Goal: Find specific page/section: Find specific page/section

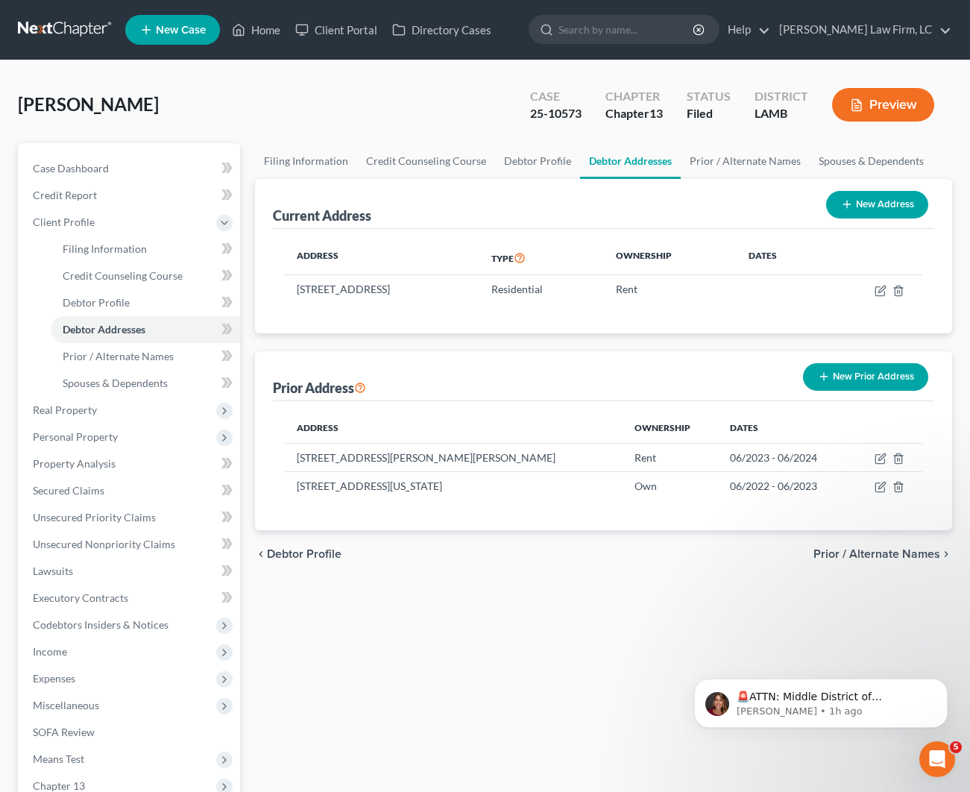
scroll to position [-2, 0]
click at [251, 40] on link "Home" at bounding box center [255, 29] width 63 height 27
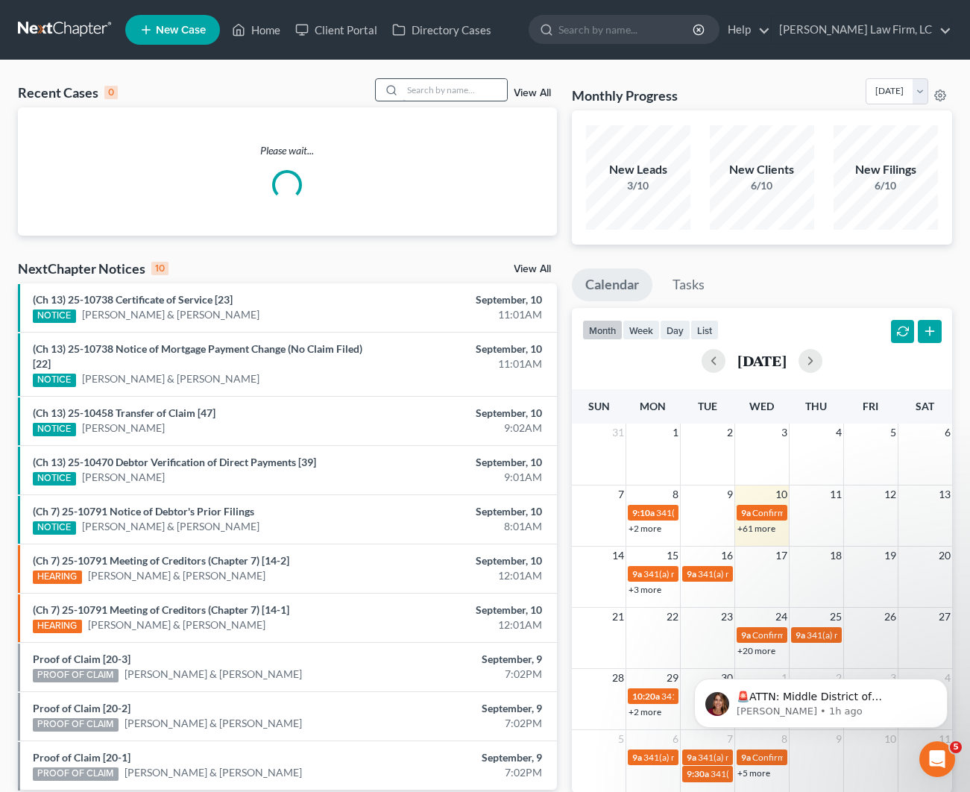
scroll to position [0, 1]
click at [446, 82] on input "search" at bounding box center [455, 90] width 104 height 22
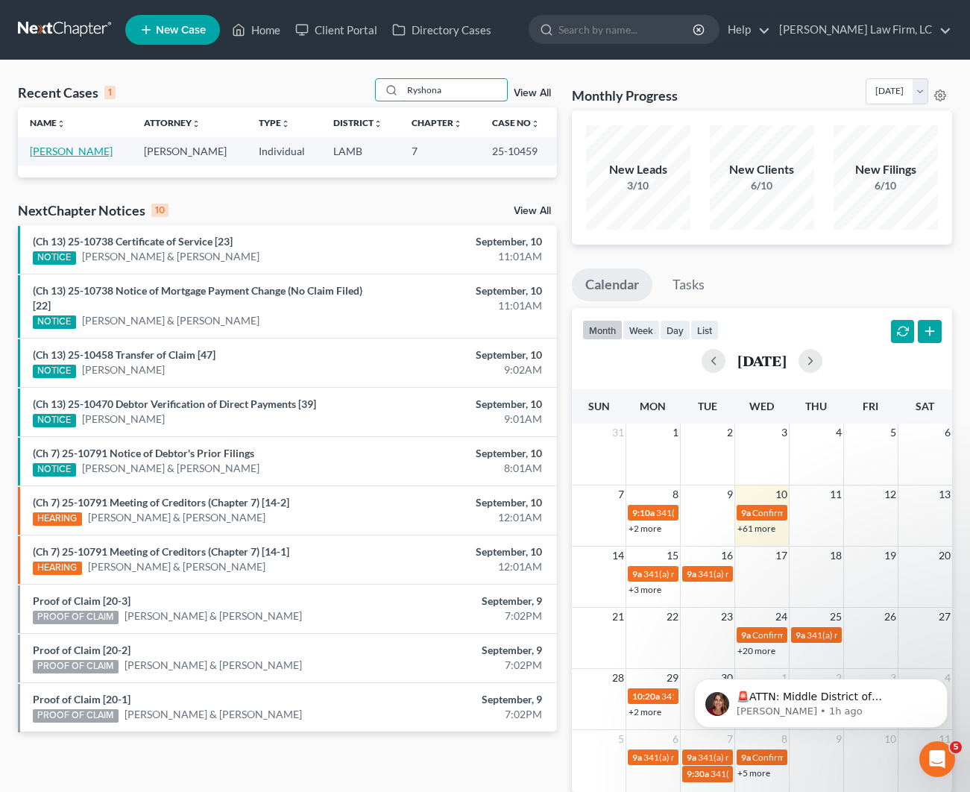
type input "Ryshona"
click at [69, 153] on link "[PERSON_NAME]" at bounding box center [71, 151] width 83 height 13
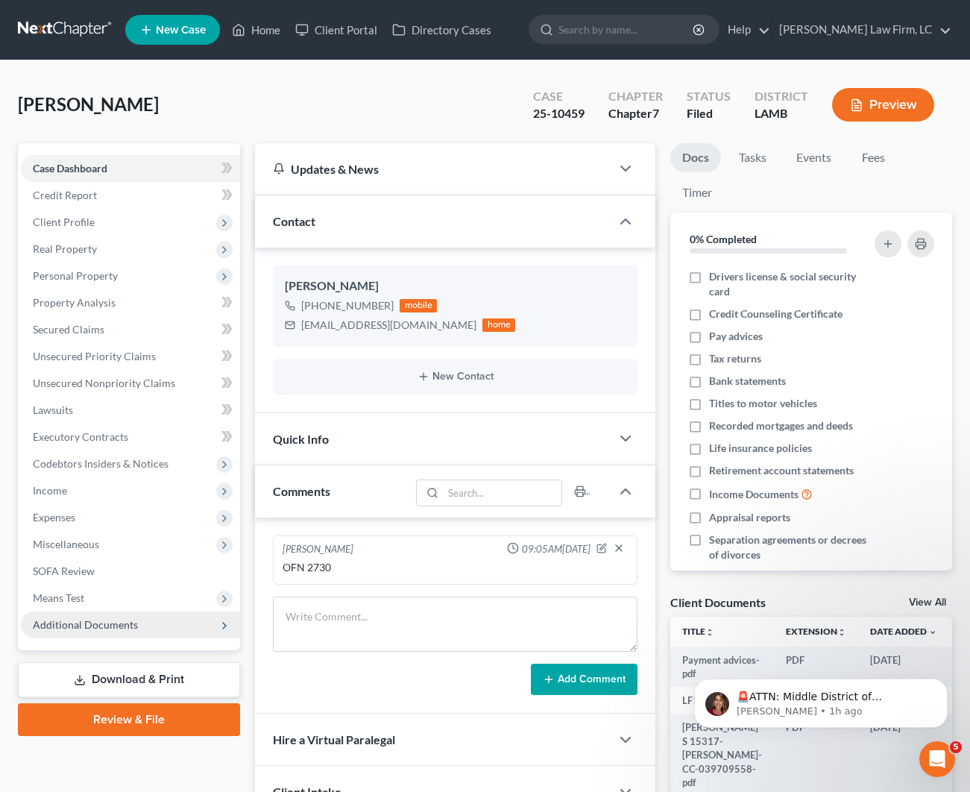
click at [117, 629] on span "Additional Documents" at bounding box center [85, 624] width 105 height 13
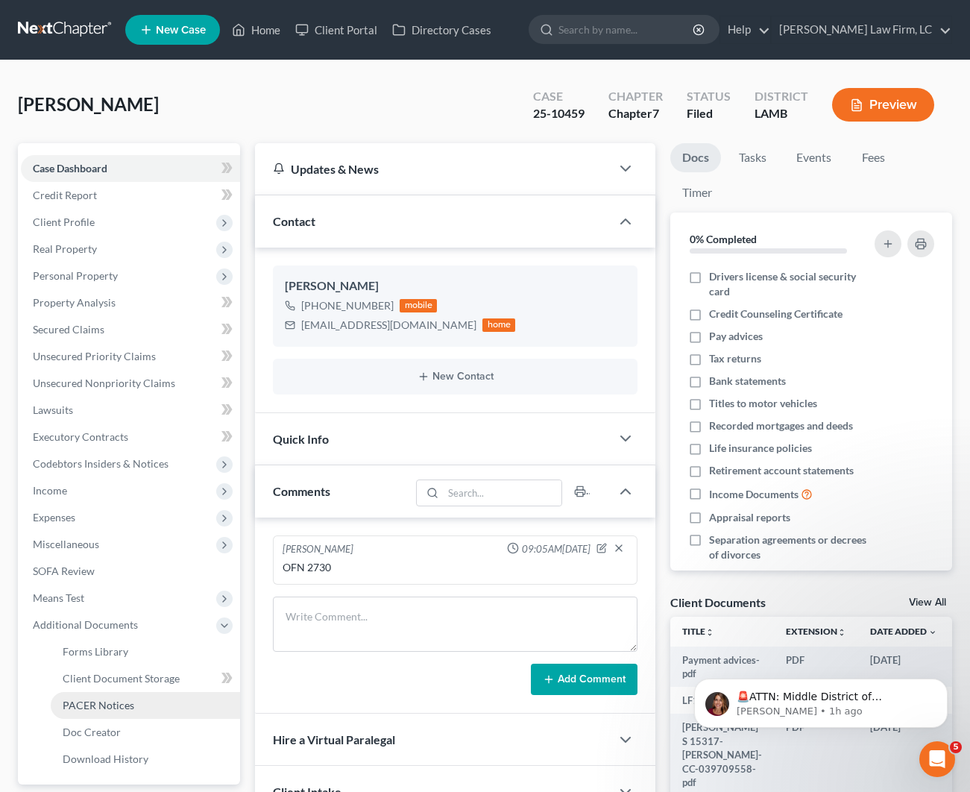
click at [136, 700] on link "PACER Notices" at bounding box center [145, 705] width 189 height 27
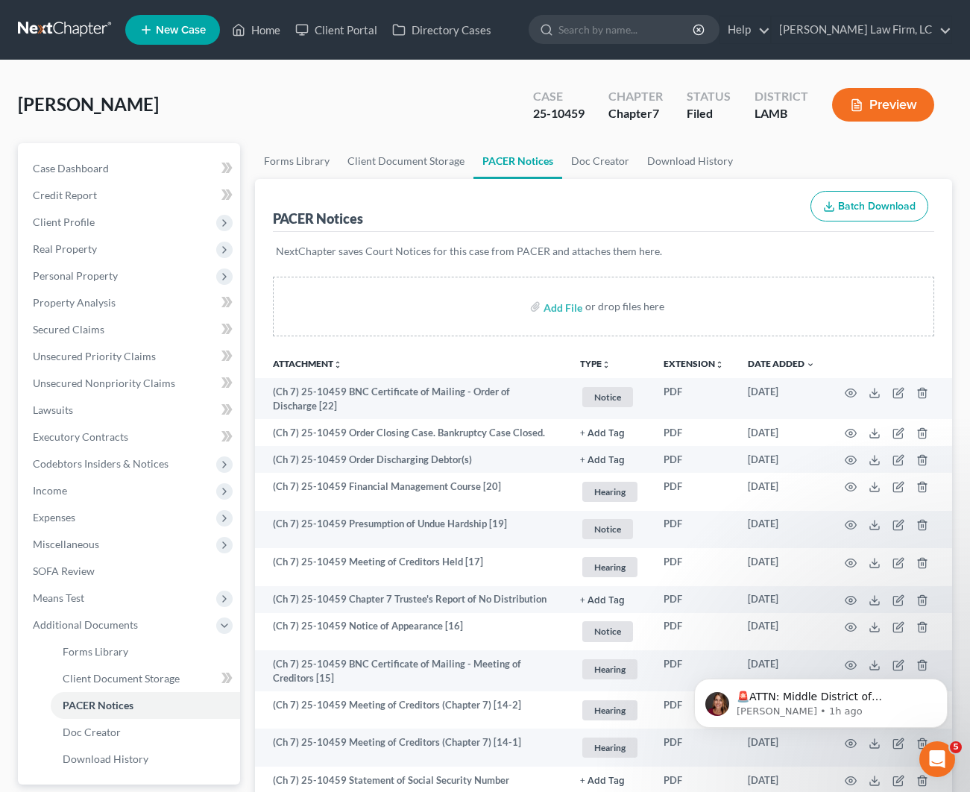
scroll to position [4, 1]
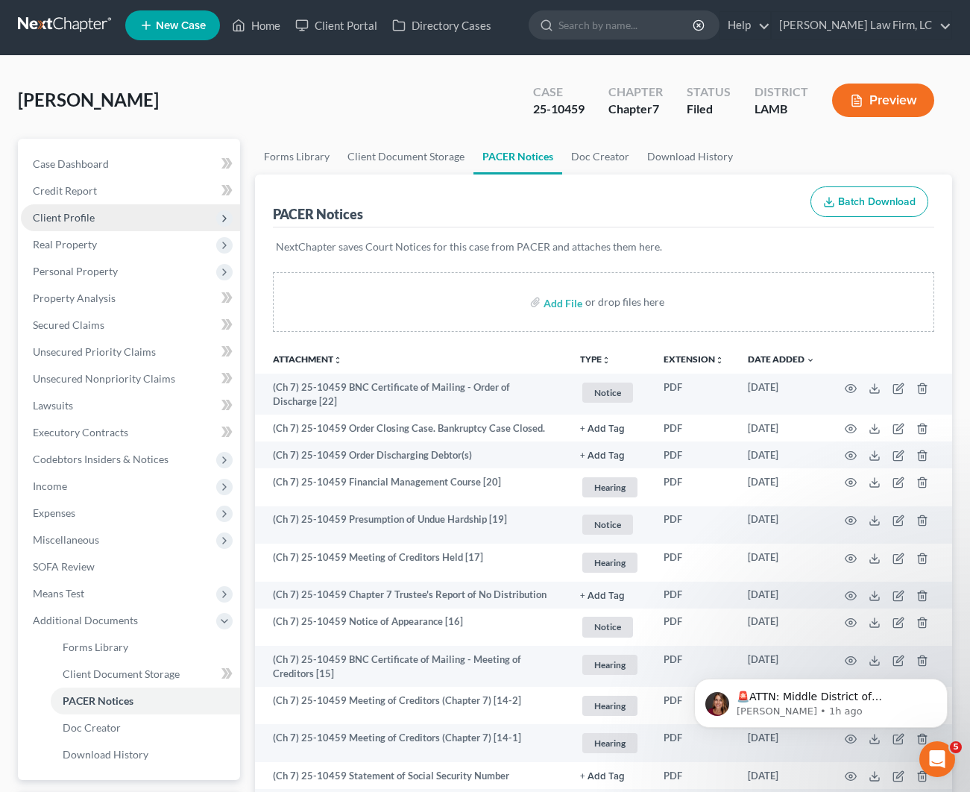
click at [119, 210] on span "Client Profile" at bounding box center [130, 217] width 219 height 27
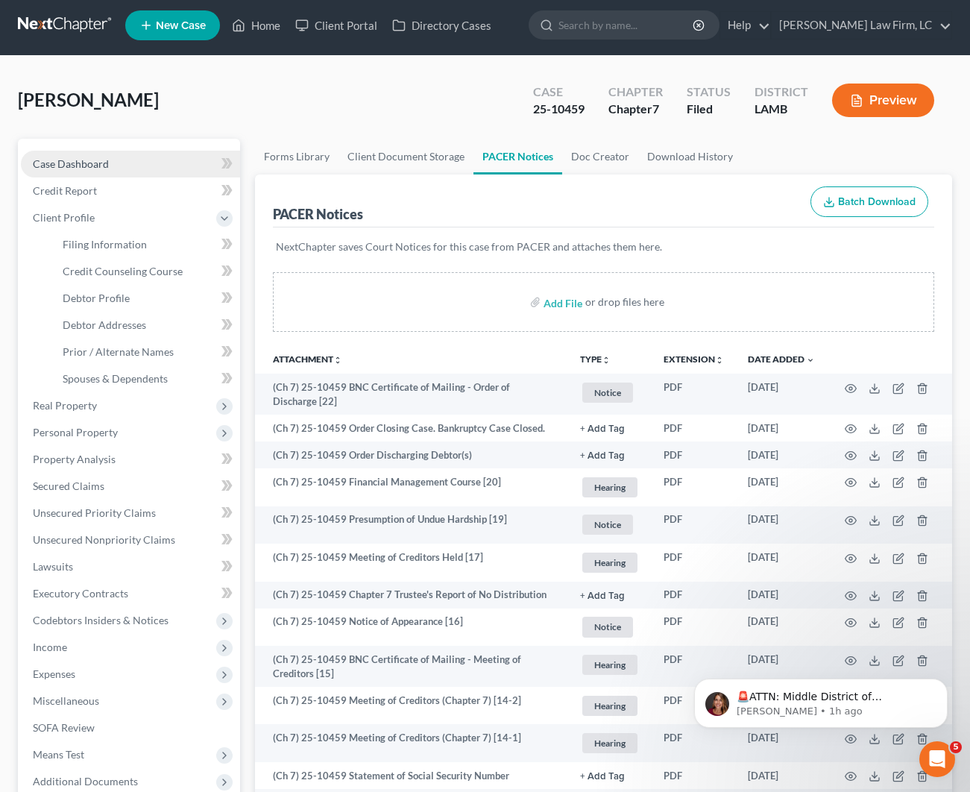
click at [110, 169] on link "Case Dashboard" at bounding box center [130, 164] width 219 height 27
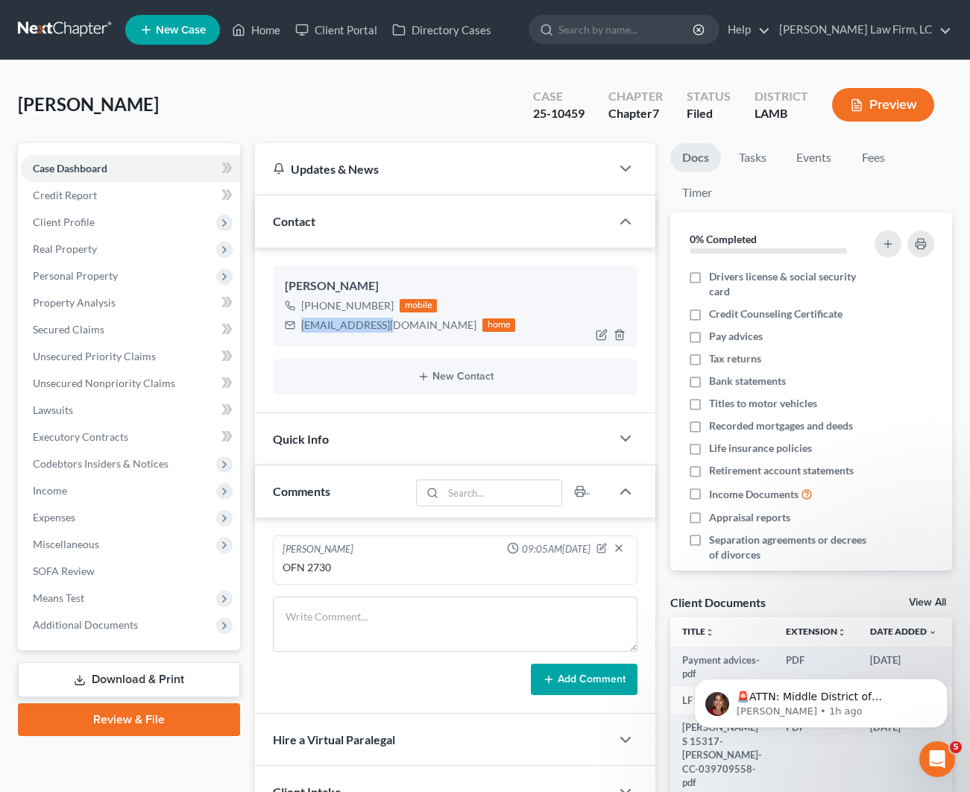
drag, startPoint x: 392, startPoint y: 327, endPoint x: 302, endPoint y: 329, distance: 89.5
click at [302, 329] on div "[EMAIL_ADDRESS][DOMAIN_NAME] home" at bounding box center [400, 324] width 230 height 19
copy div "[EMAIL_ADDRESS][DOMAIN_NAME]"
click at [366, 222] on div "Contact" at bounding box center [433, 220] width 356 height 51
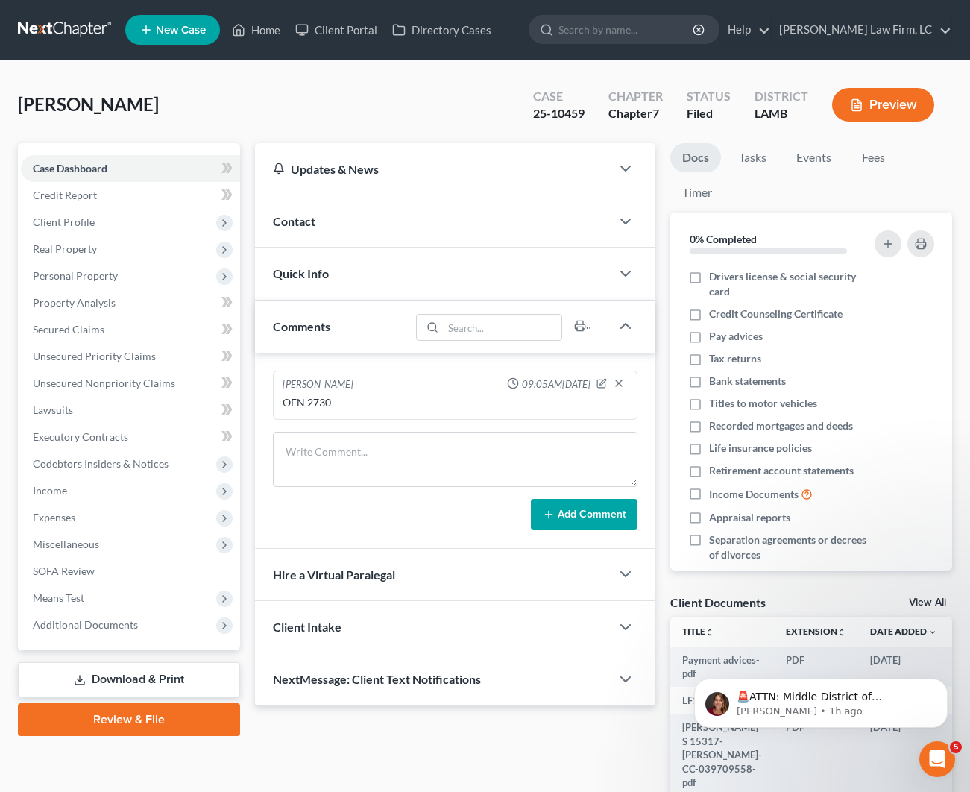
click at [383, 229] on div "Contact" at bounding box center [433, 220] width 356 height 51
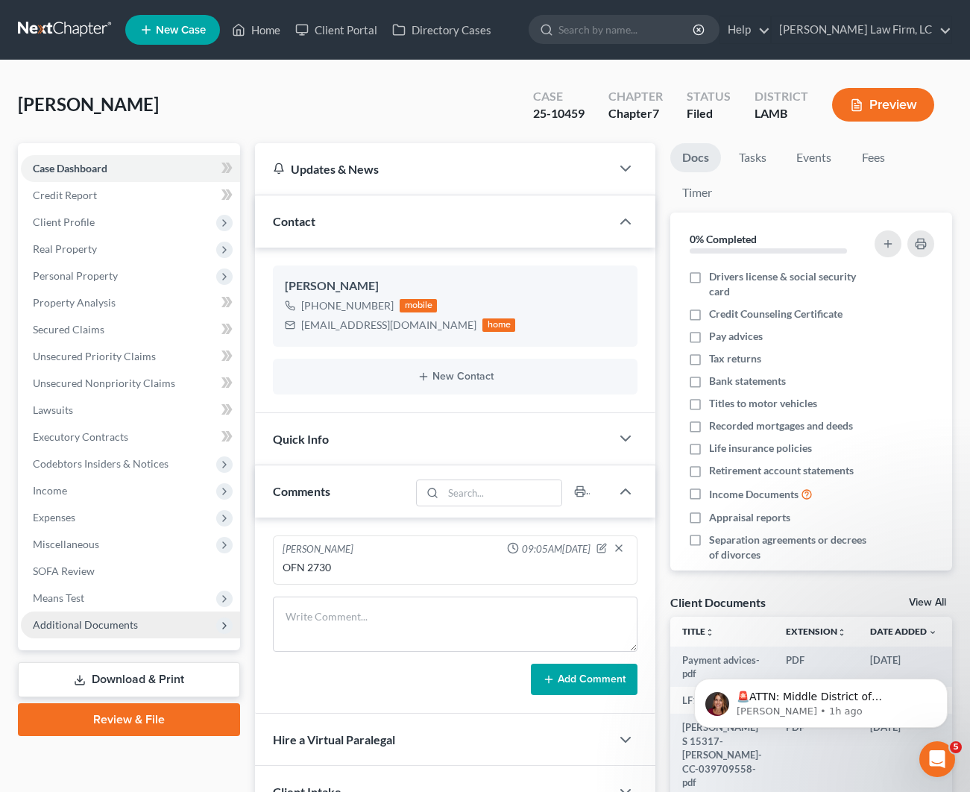
click at [63, 617] on span "Additional Documents" at bounding box center [130, 625] width 219 height 27
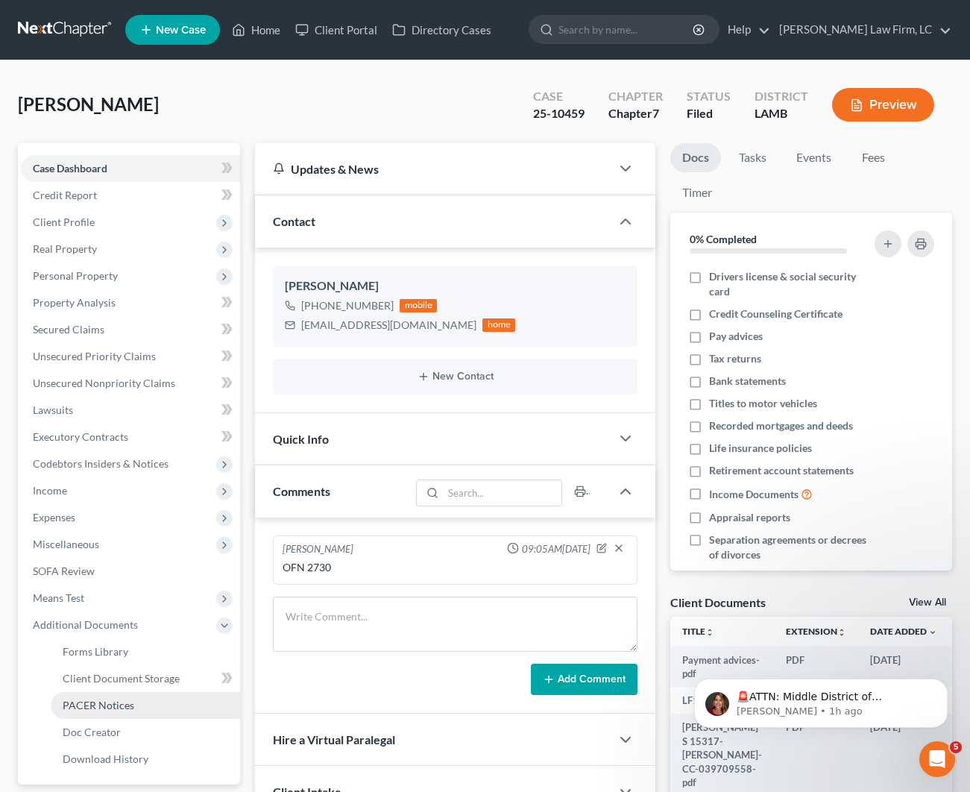
click at [87, 706] on span "PACER Notices" at bounding box center [99, 705] width 72 height 13
